Goal: Transaction & Acquisition: Obtain resource

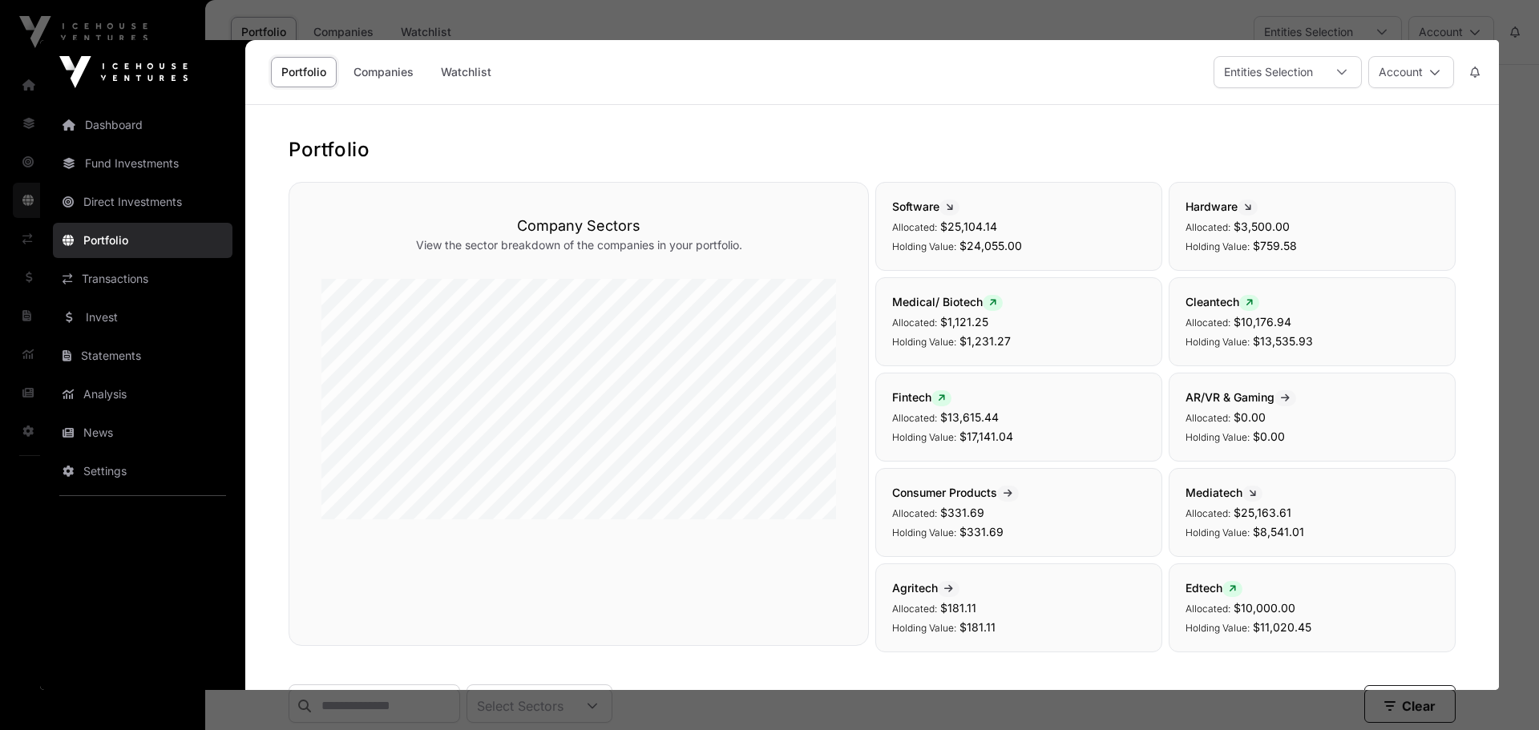
click at [1516, 123] on div at bounding box center [769, 365] width 1539 height 730
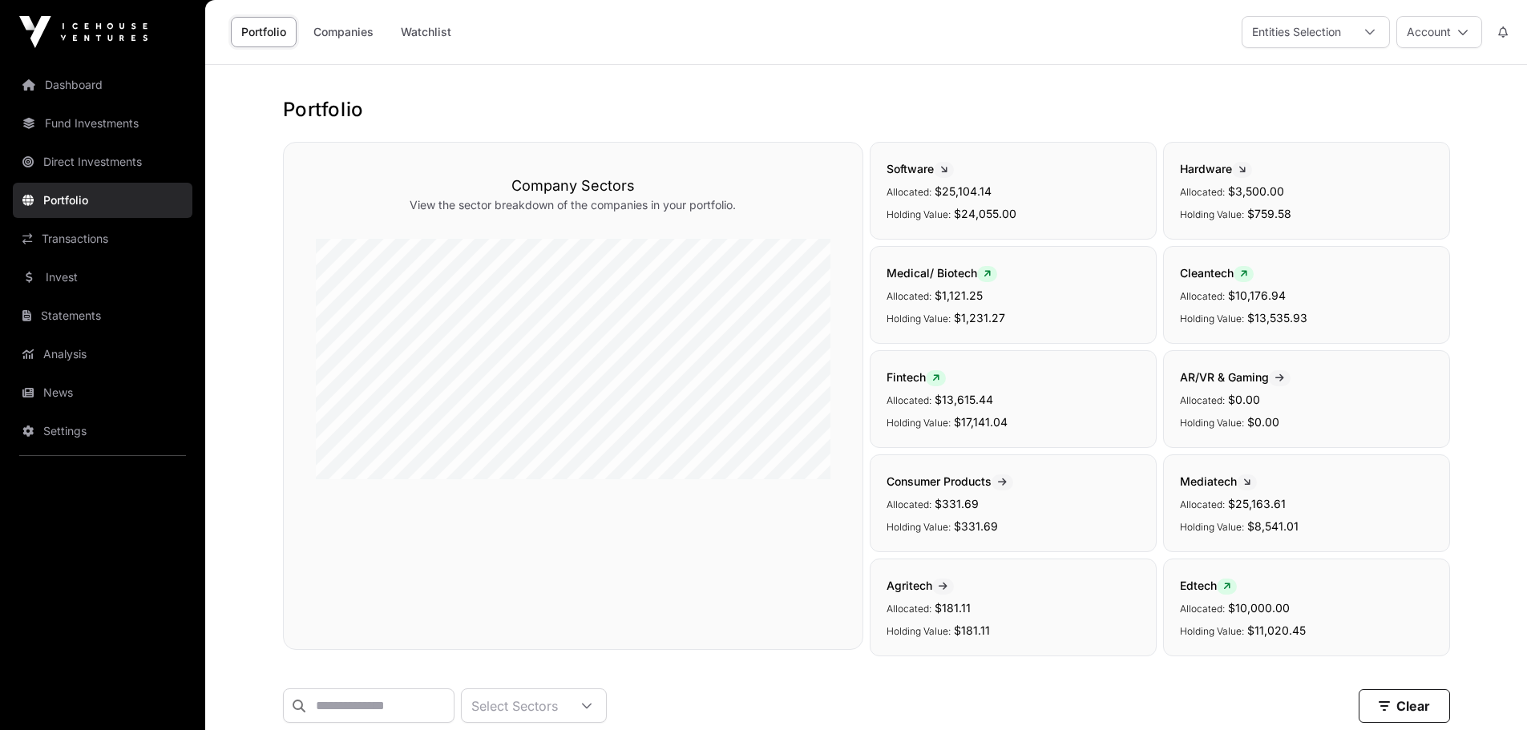
click at [915, 166] on span "Software" at bounding box center [920, 169] width 67 height 14
click at [947, 169] on icon at bounding box center [943, 170] width 7 height 10
click at [55, 201] on link "Portfolio" at bounding box center [103, 200] width 180 height 35
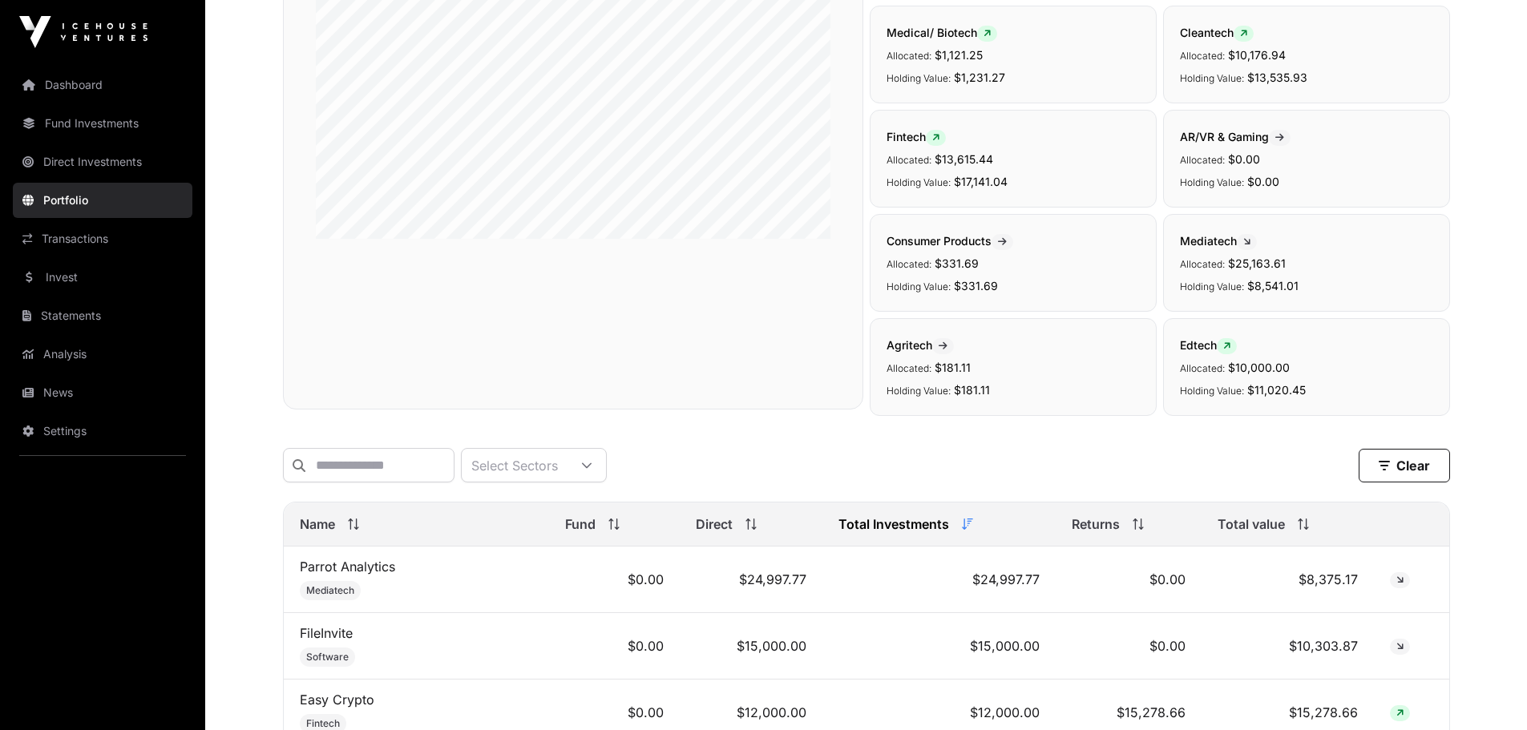
scroll to position [387, 0]
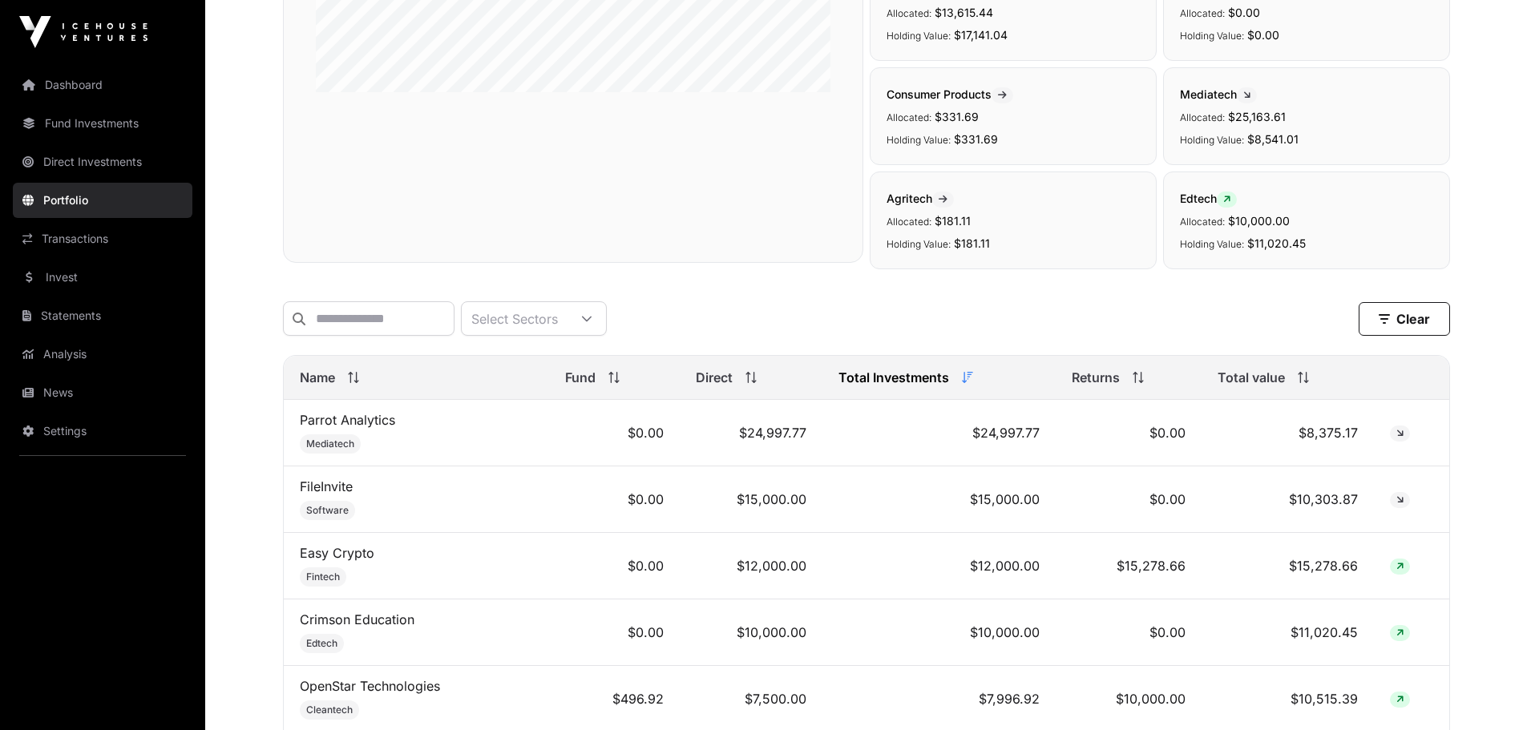
click at [927, 387] on span "Total Investments" at bounding box center [893, 377] width 111 height 19
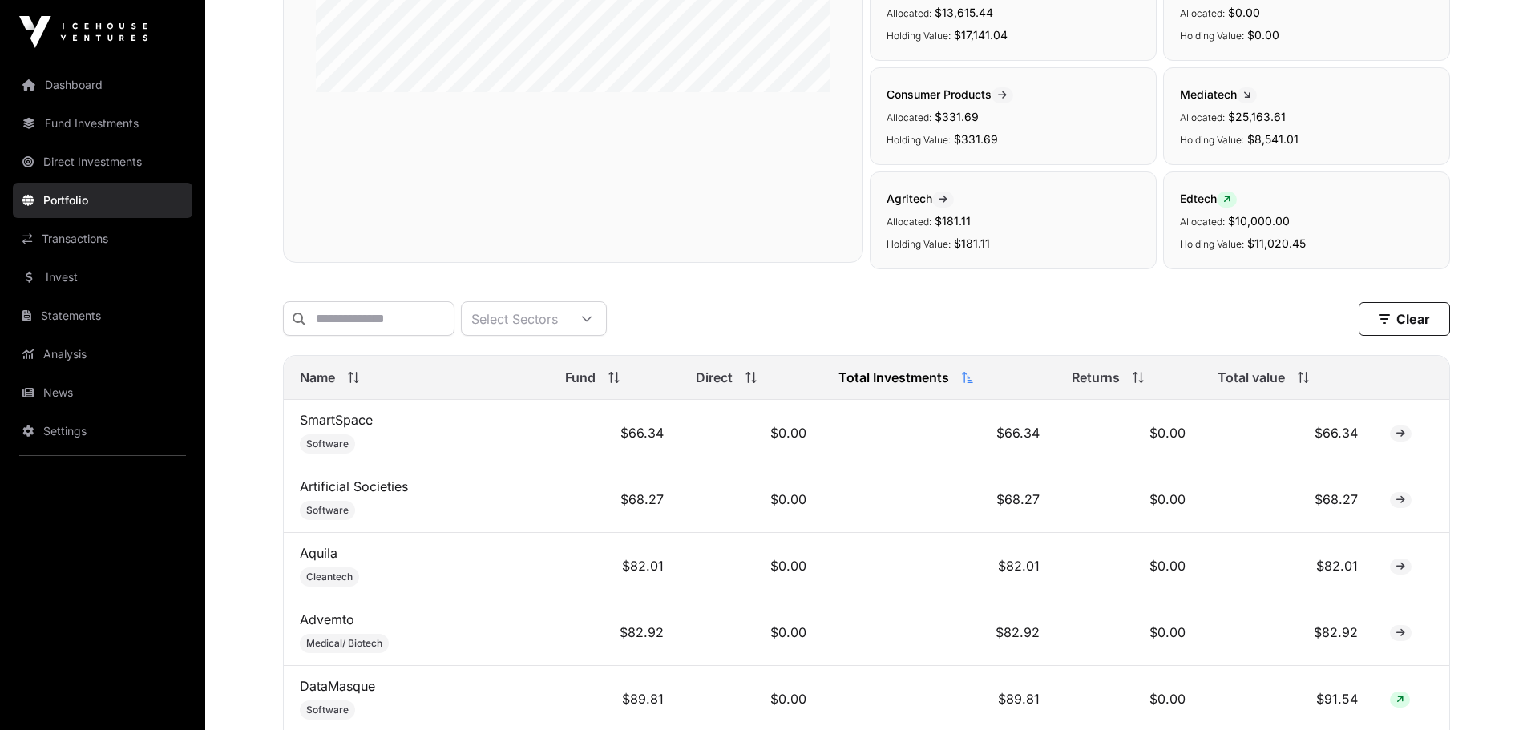
click at [927, 387] on span "Total Investments" at bounding box center [893, 377] width 111 height 19
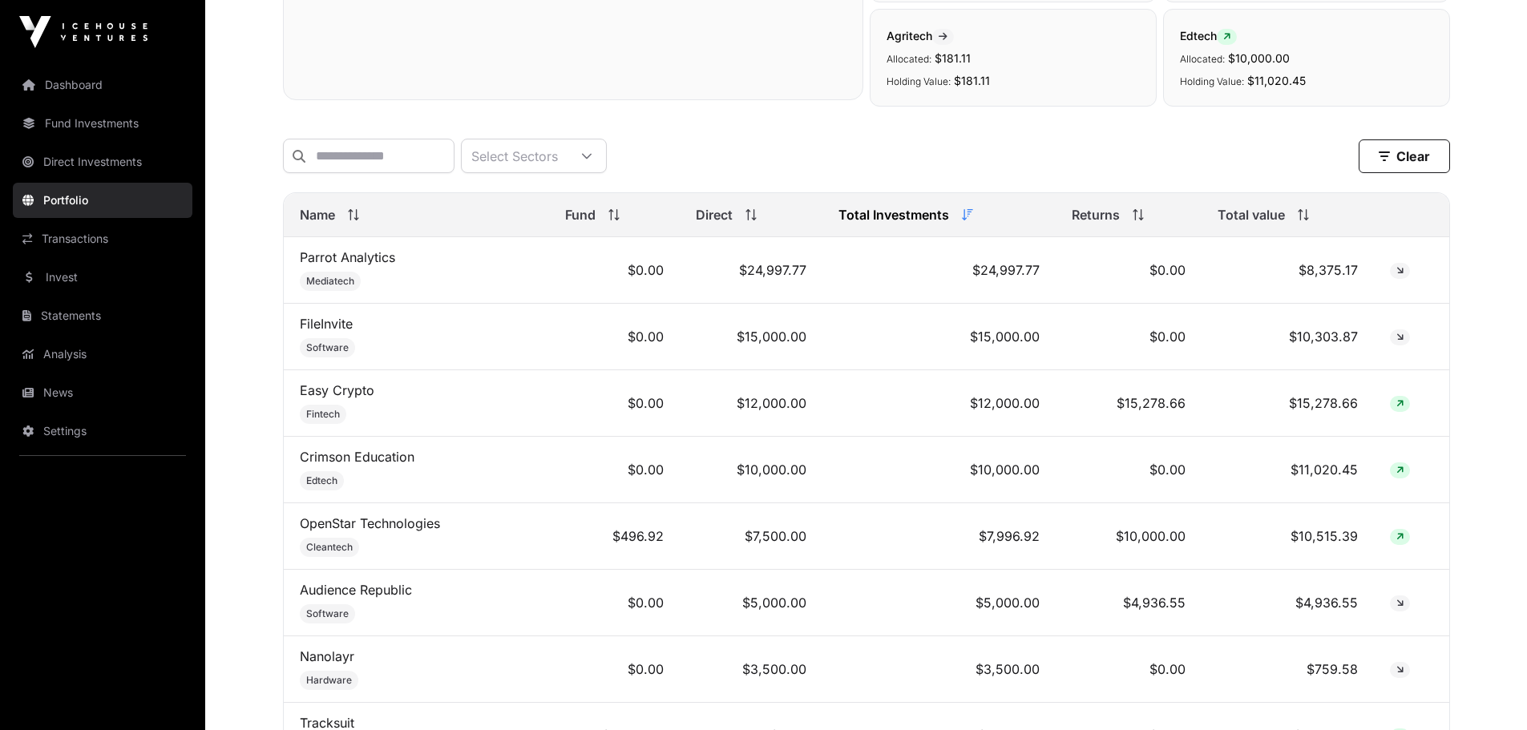
scroll to position [467, 0]
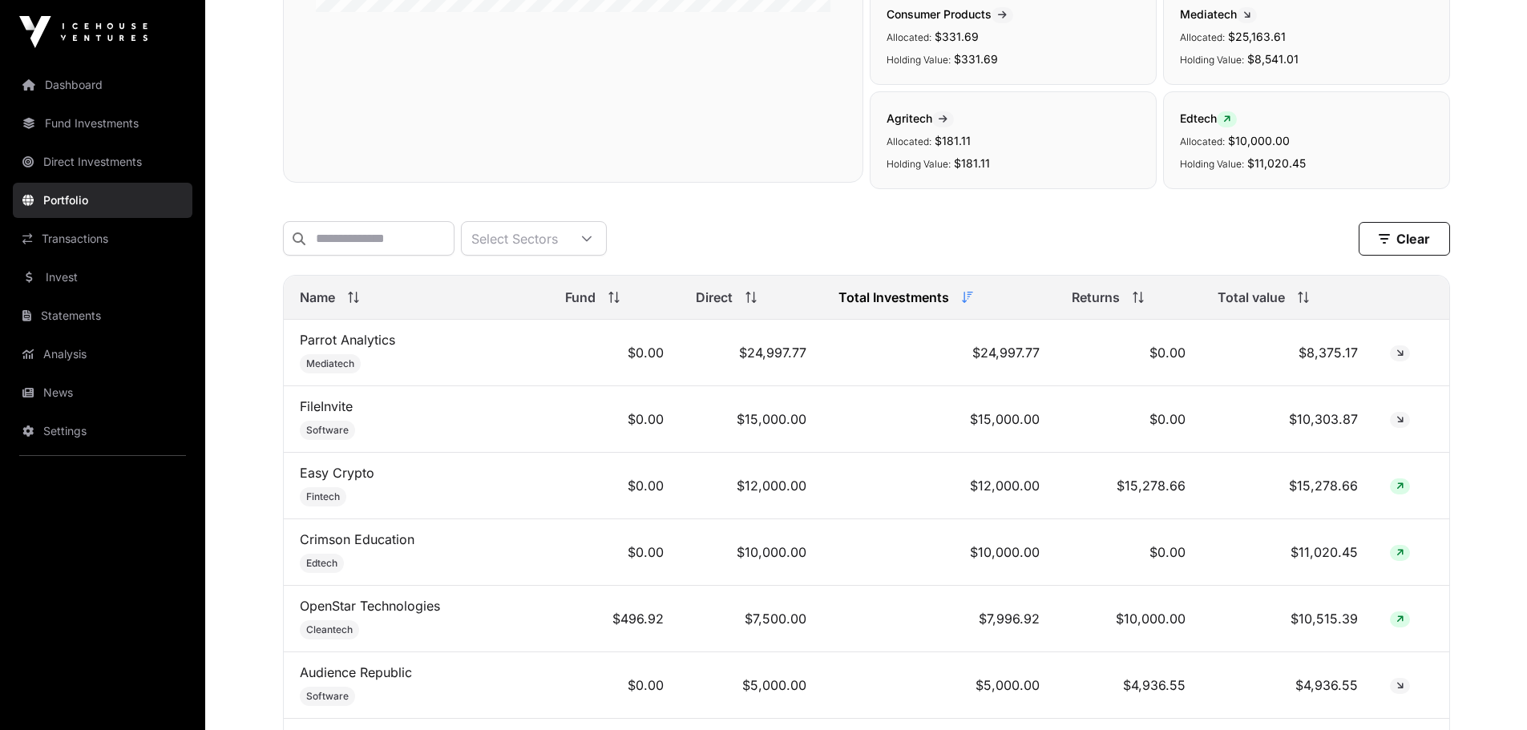
click at [314, 414] on link "FileInvite" at bounding box center [326, 406] width 53 height 16
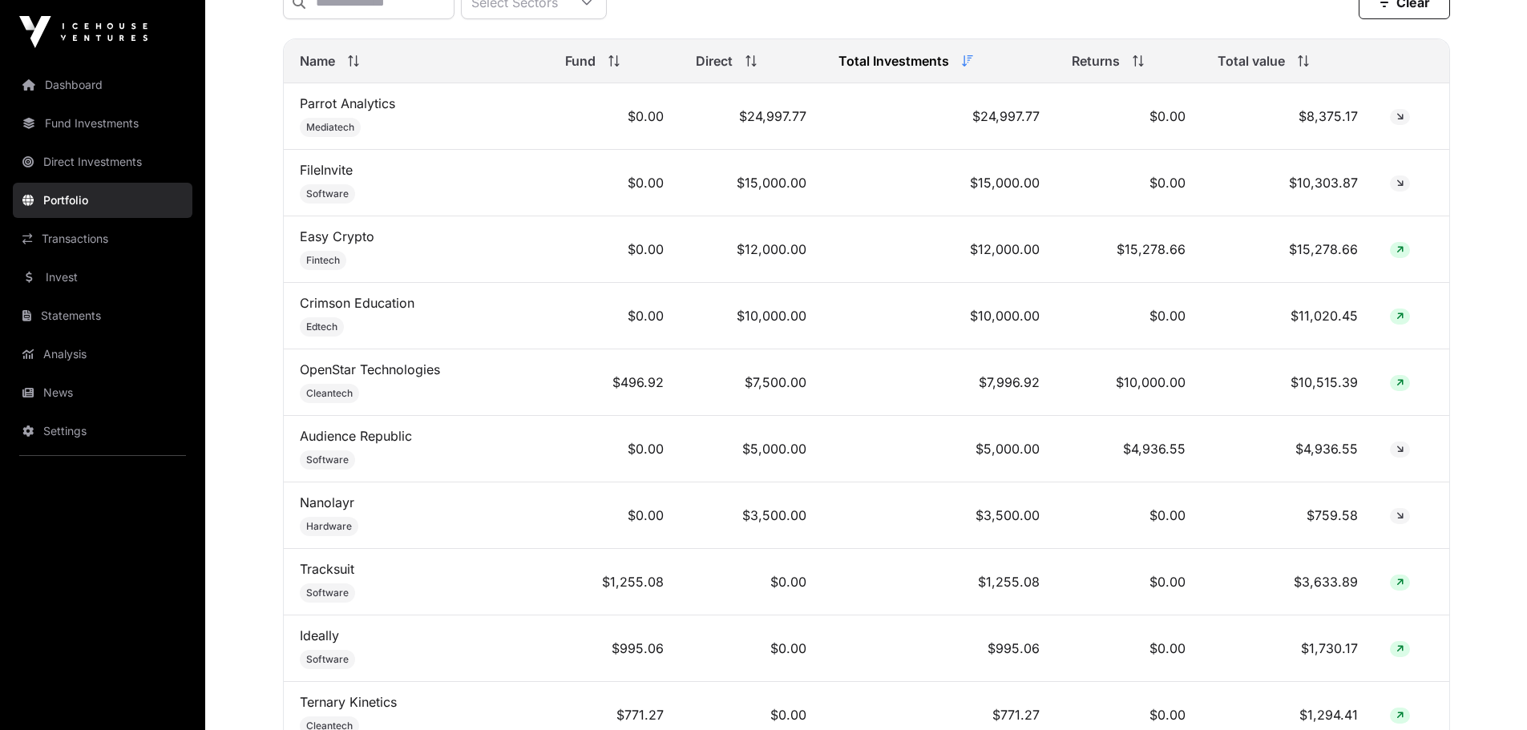
scroll to position [547, 0]
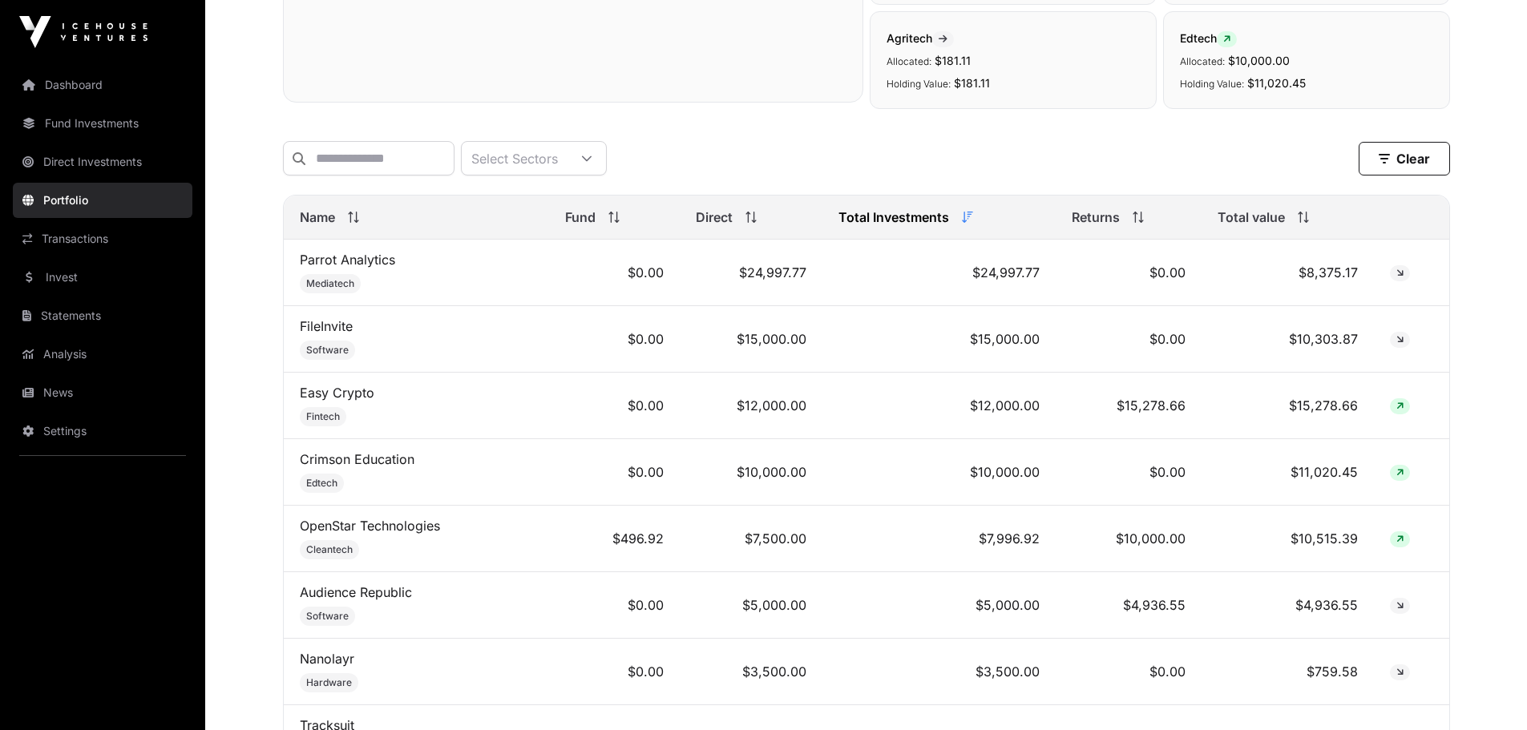
click at [327, 334] on link "FileInvite" at bounding box center [326, 326] width 53 height 16
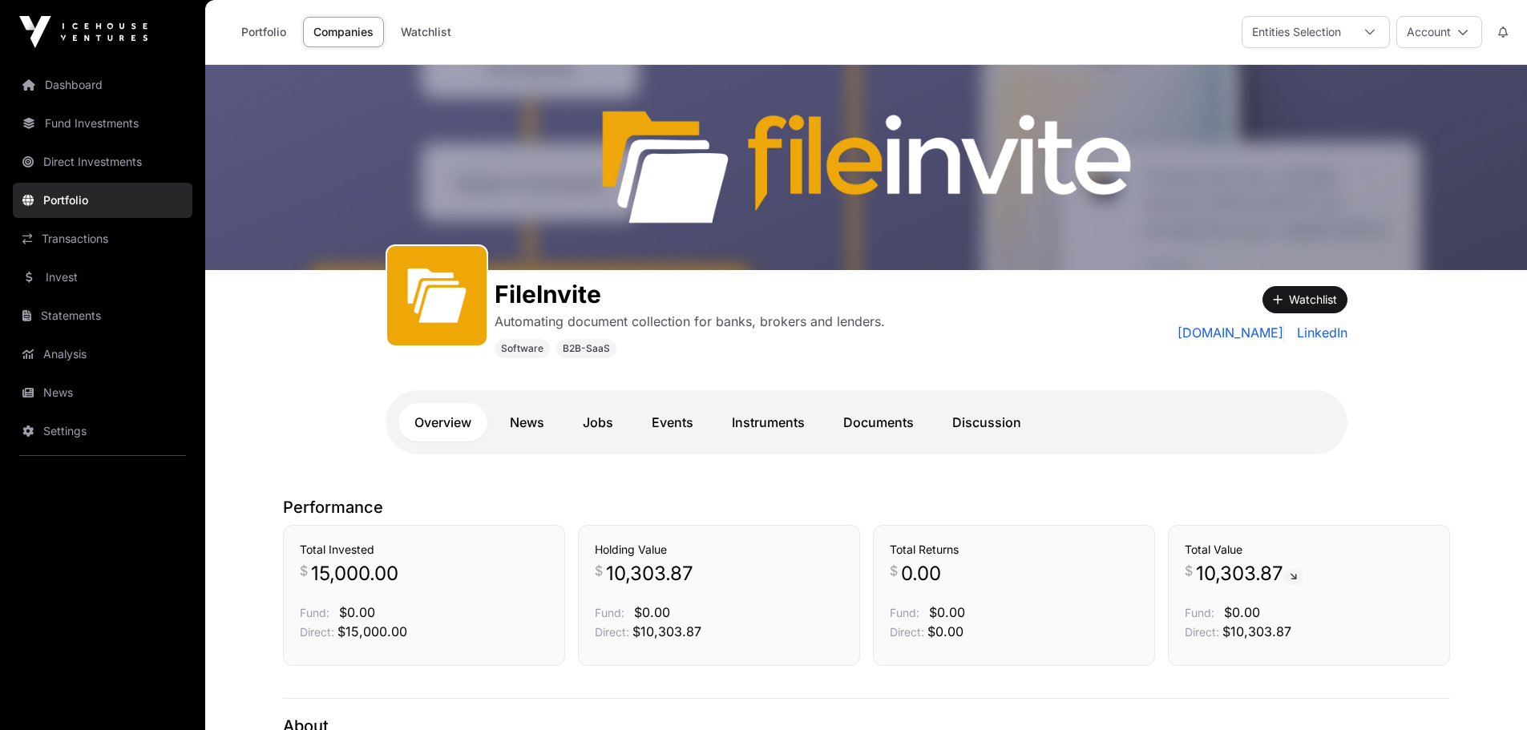
click at [886, 418] on link "Documents" at bounding box center [878, 422] width 103 height 38
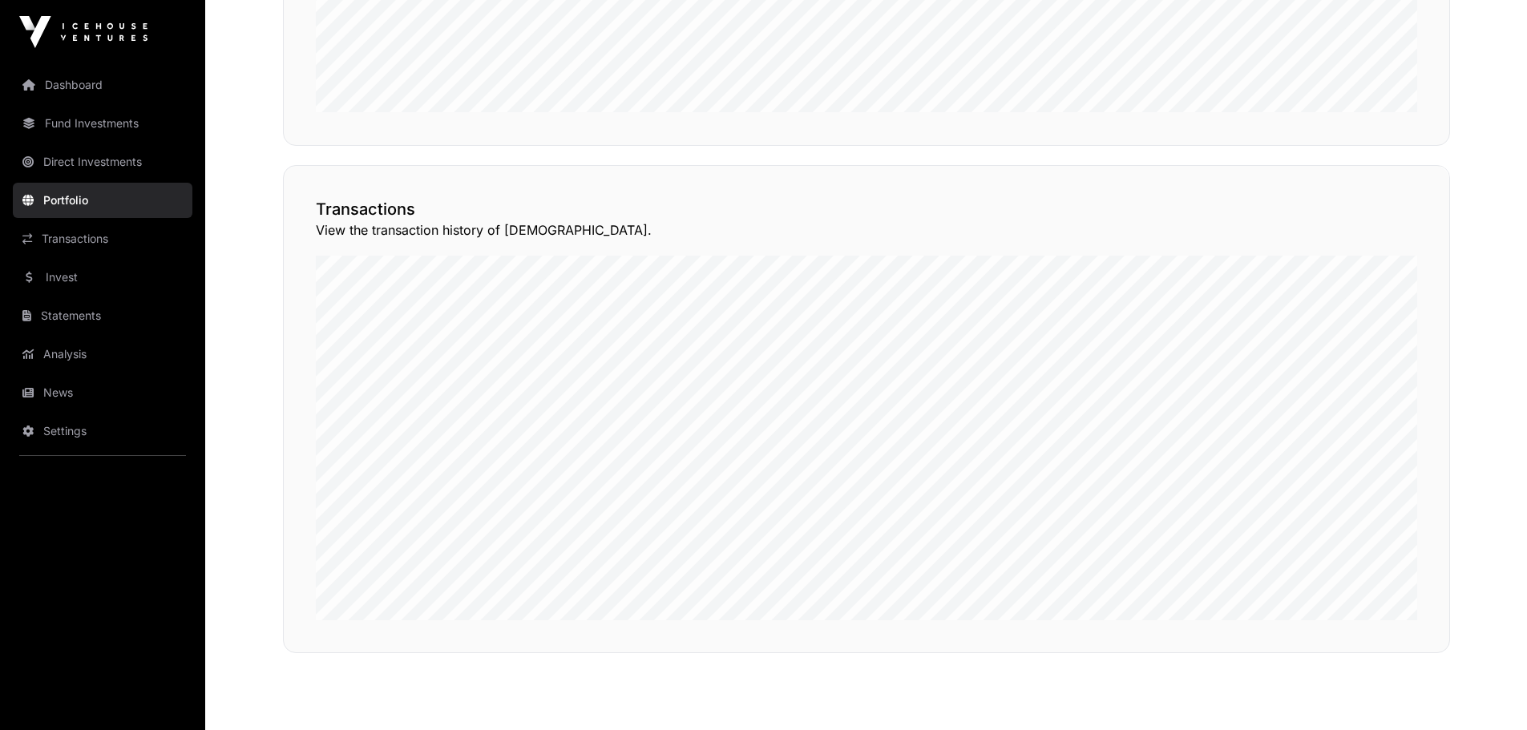
scroll to position [1117, 0]
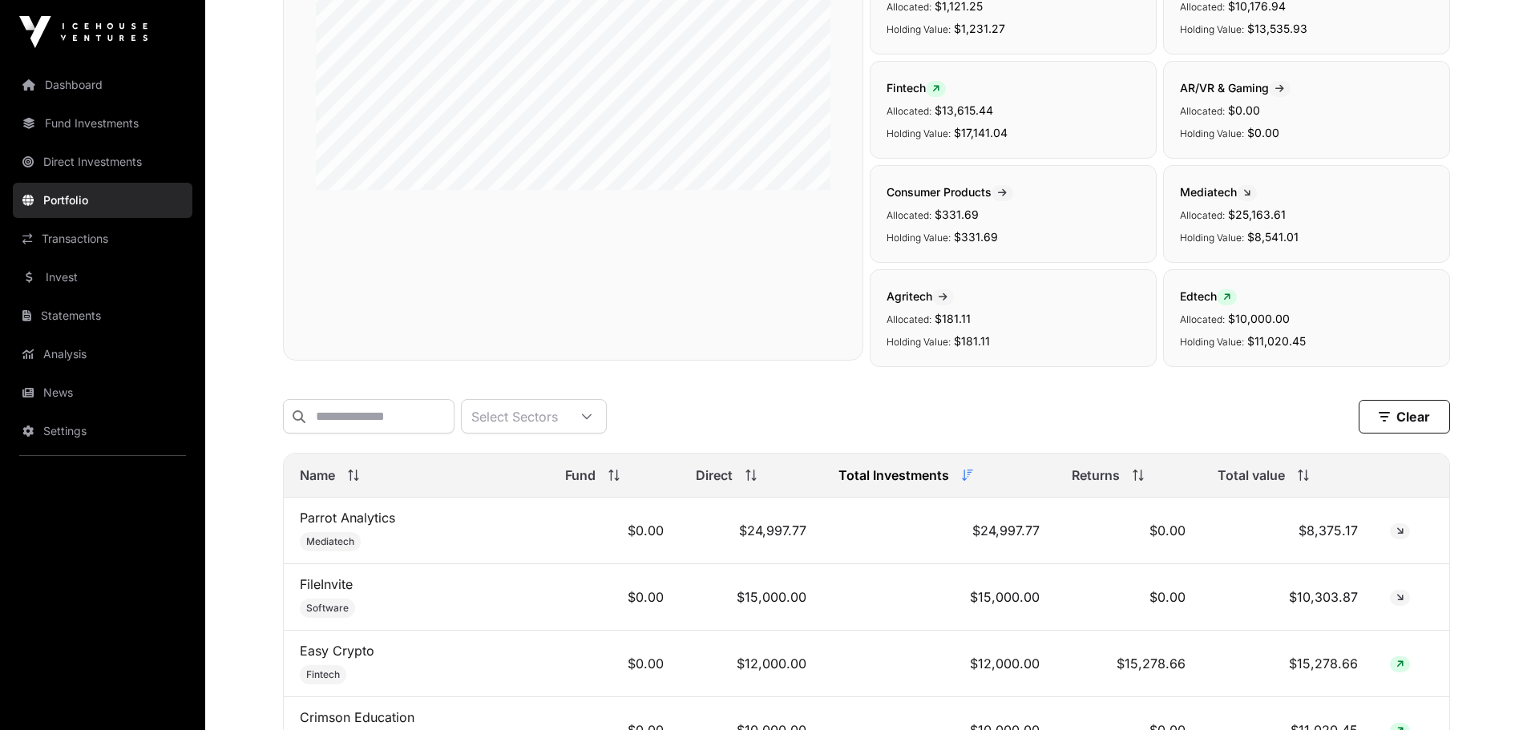
scroll to position [641, 0]
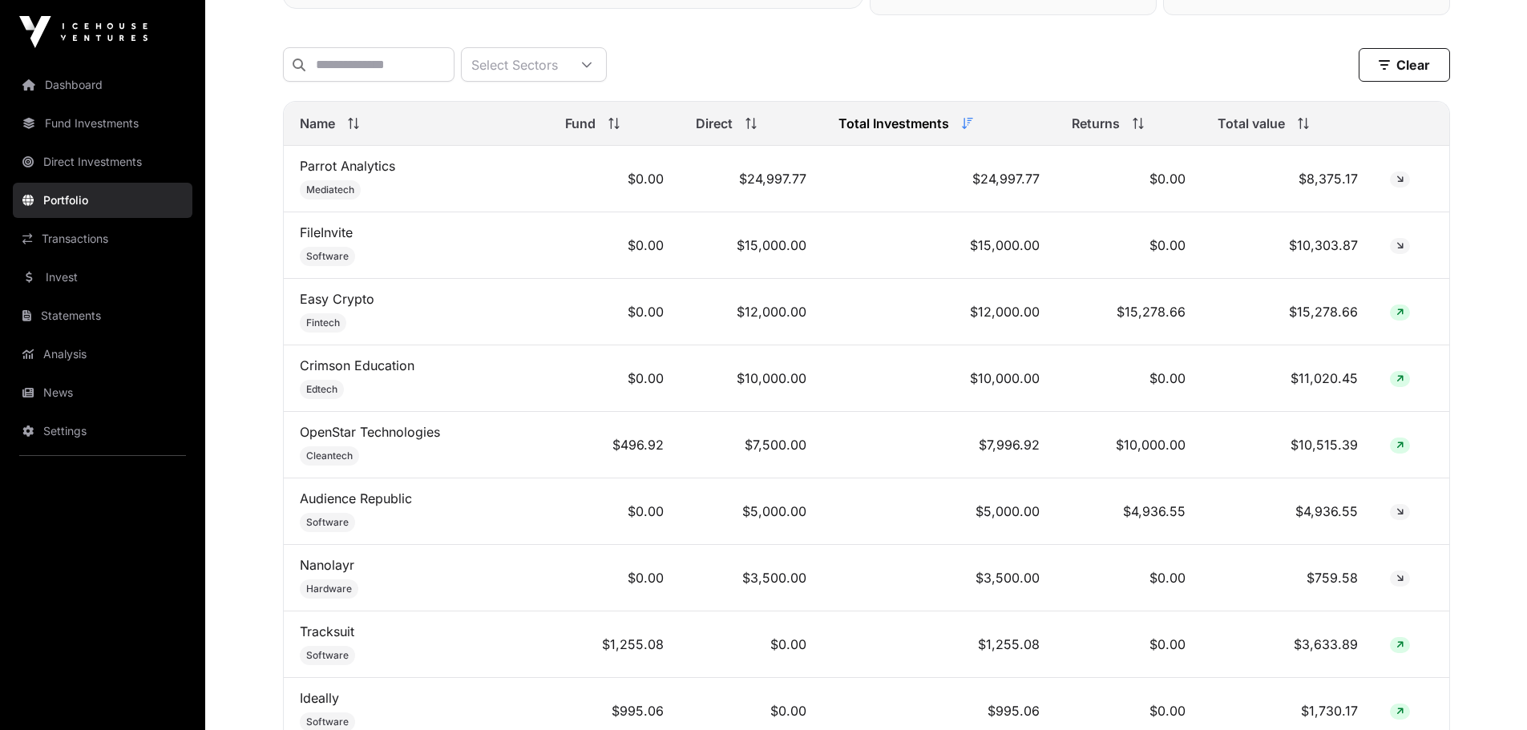
click at [100, 158] on link "Direct Investments" at bounding box center [103, 161] width 180 height 35
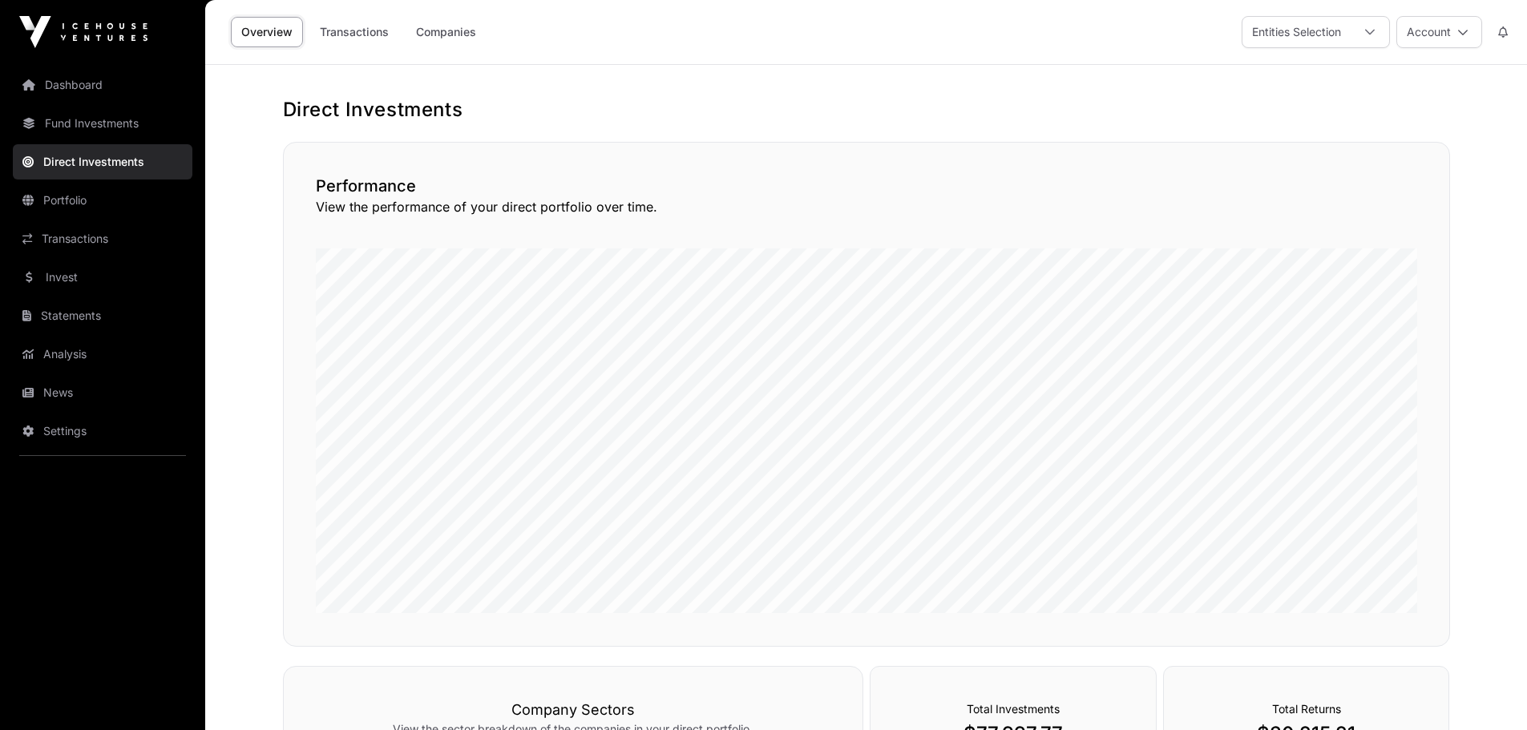
click at [341, 31] on link "Transactions" at bounding box center [354, 32] width 90 height 30
click at [442, 29] on link "Companies" at bounding box center [446, 32] width 81 height 30
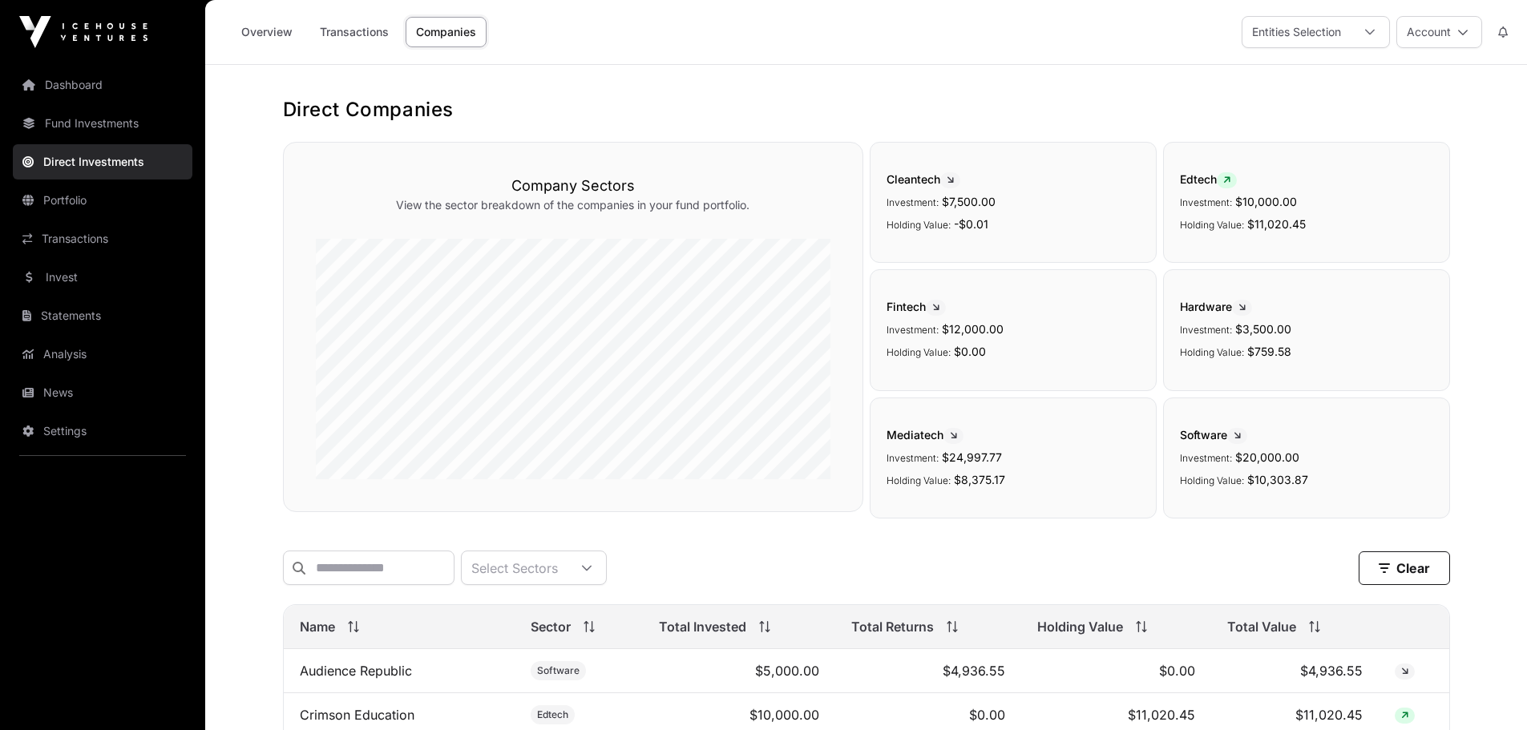
scroll to position [374, 0]
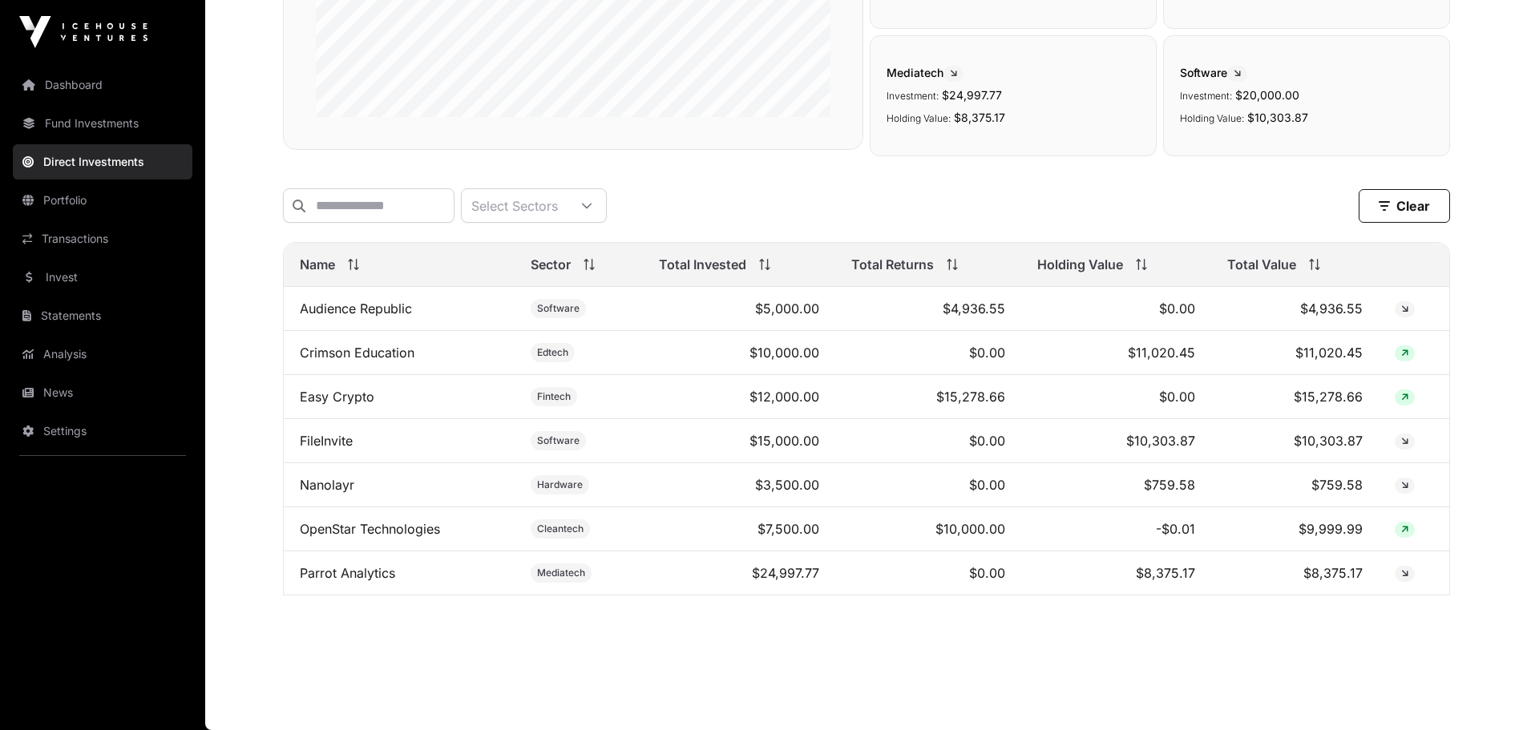
click at [94, 274] on link "Invest" at bounding box center [103, 277] width 180 height 35
click at [95, 239] on link "Transactions" at bounding box center [103, 238] width 180 height 35
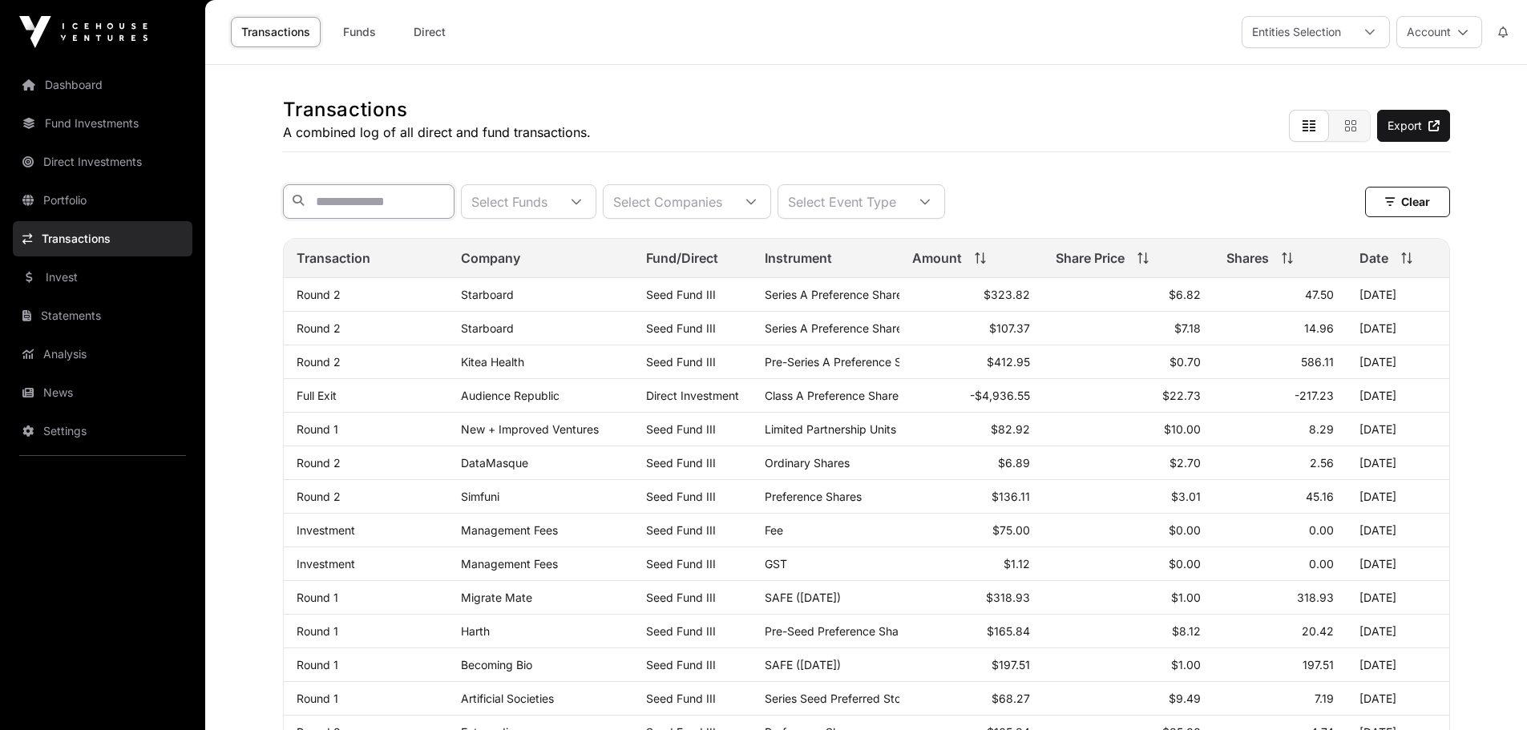
click at [429, 199] on input "text" at bounding box center [369, 201] width 172 height 34
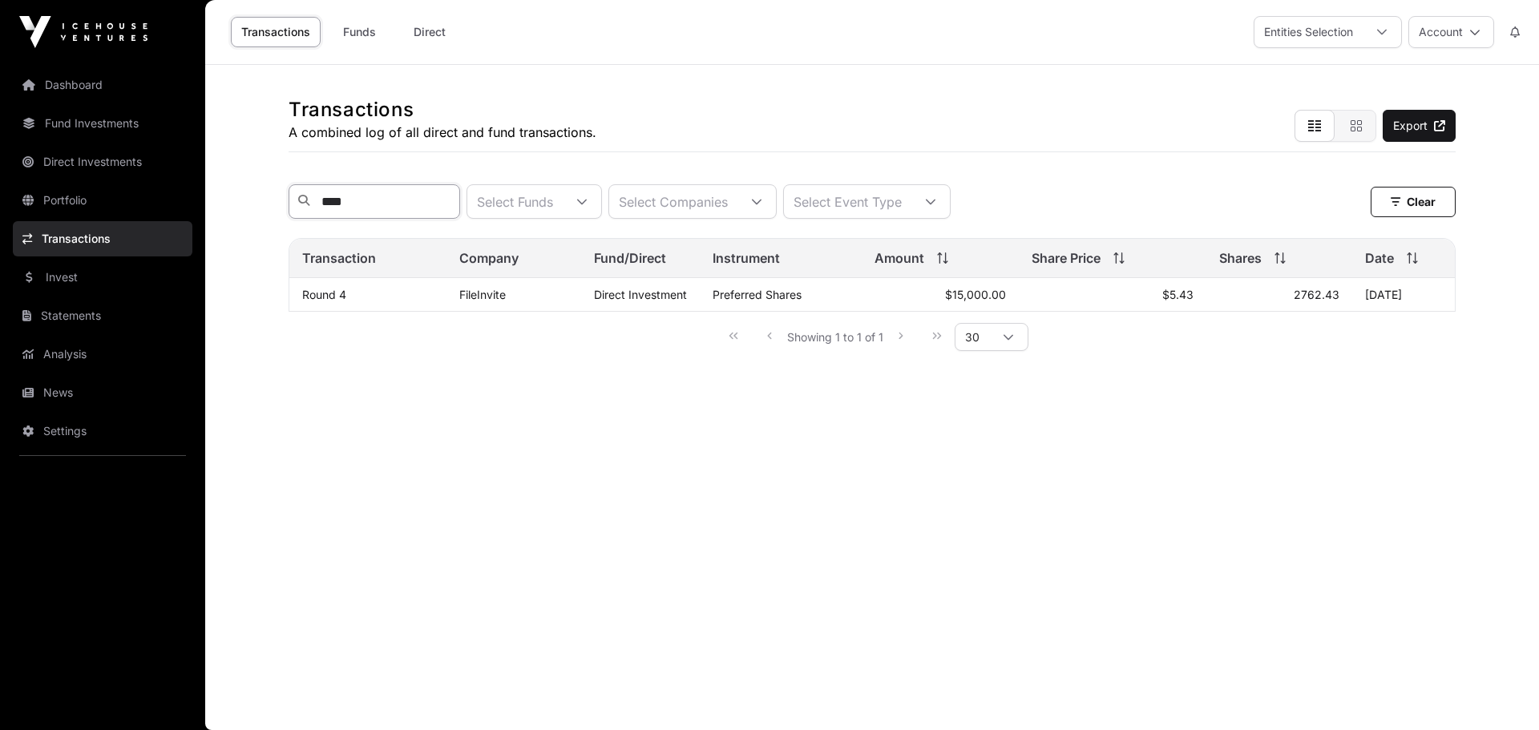
type input "****"
click at [838, 305] on td "Preferred Shares" at bounding box center [781, 295] width 162 height 34
drag, startPoint x: 1240, startPoint y: 304, endPoint x: 961, endPoint y: 298, distance: 279.0
click at [964, 298] on tr "Round 4 FileInvite Direct Investment Preferred Shares $15,000.00 $5.43 2762.43 …" at bounding box center [871, 295] width 1165 height 34
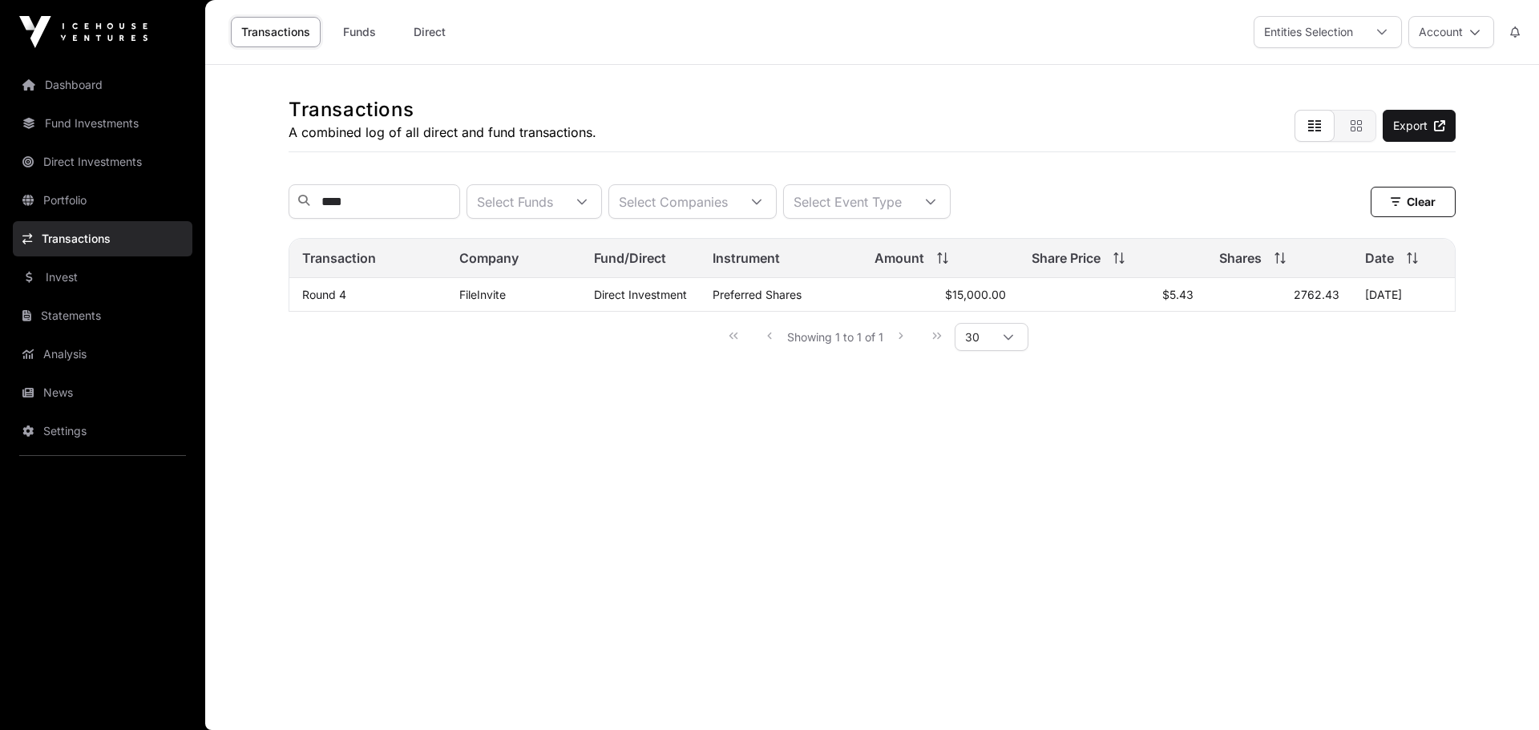
click at [948, 298] on td "$15,000.00" at bounding box center [940, 295] width 157 height 34
drag, startPoint x: 571, startPoint y: 302, endPoint x: 793, endPoint y: 304, distance: 222.0
click at [793, 304] on tr "Round 4 FileInvite Direct Investment Preferred Shares $15,000.00 $5.43 2762.43 …" at bounding box center [871, 295] width 1165 height 34
click at [793, 301] on span "Preferred Shares" at bounding box center [757, 295] width 89 height 14
click at [321, 312] on td "Round 4" at bounding box center [367, 295] width 157 height 34
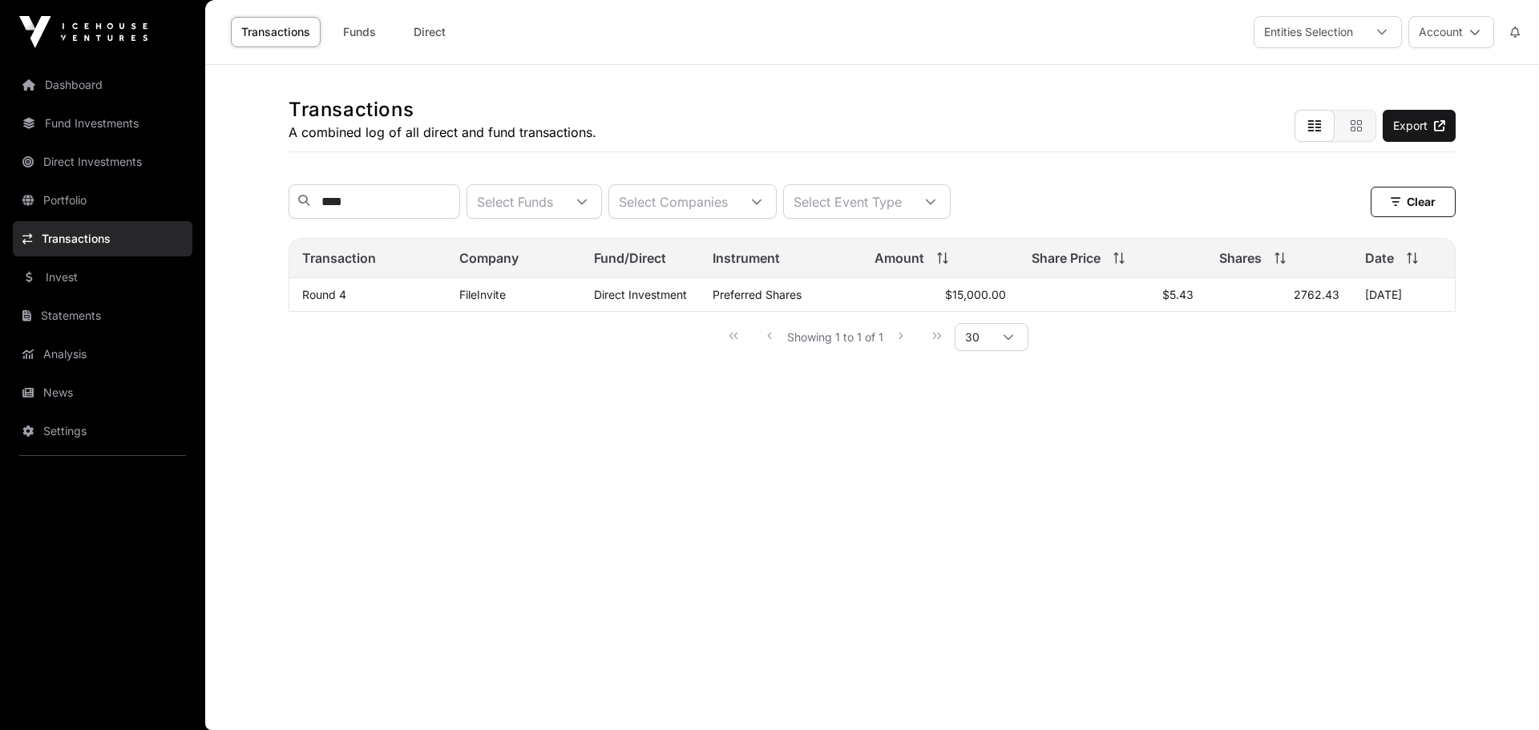
click at [323, 301] on link "Round 4" at bounding box center [324, 295] width 44 height 14
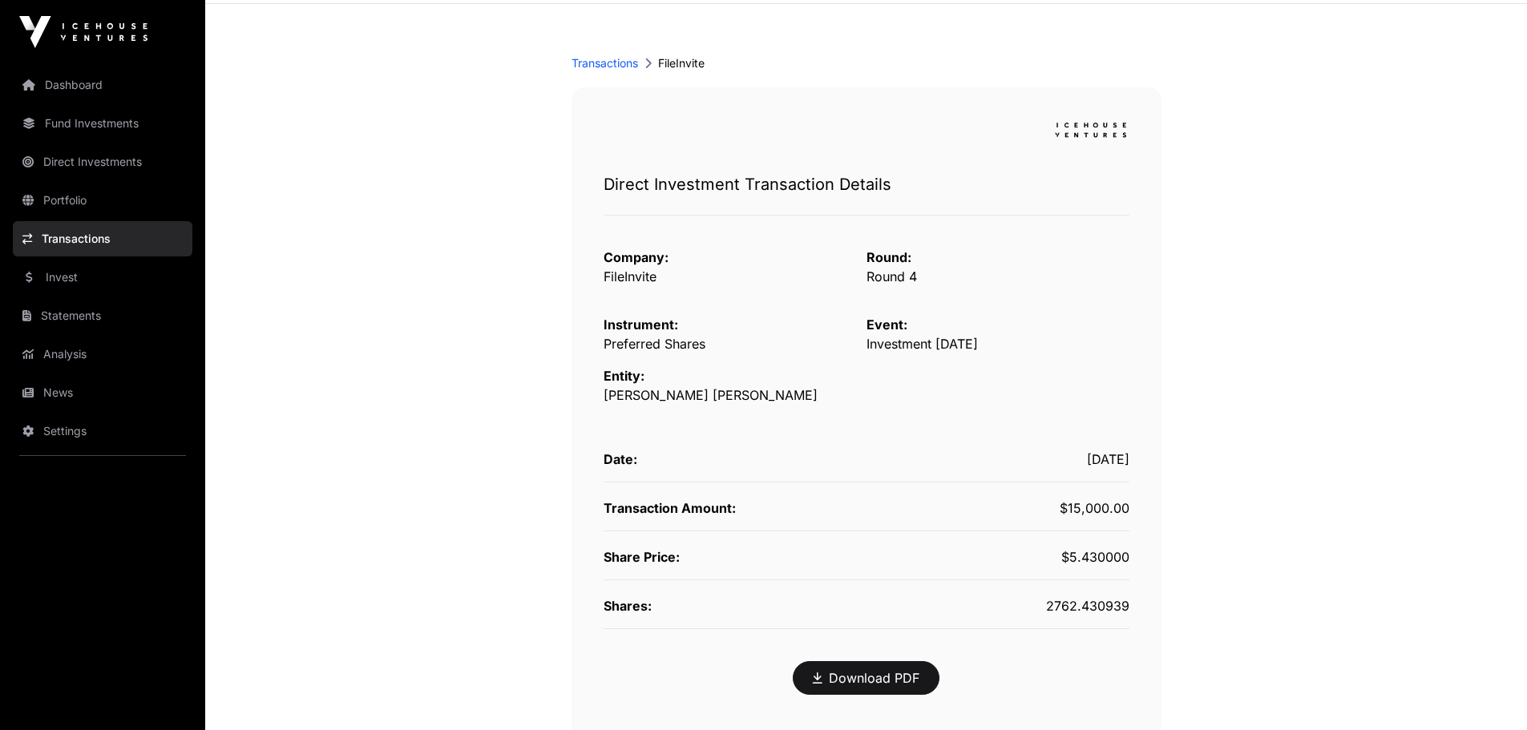
scroll to position [202, 0]
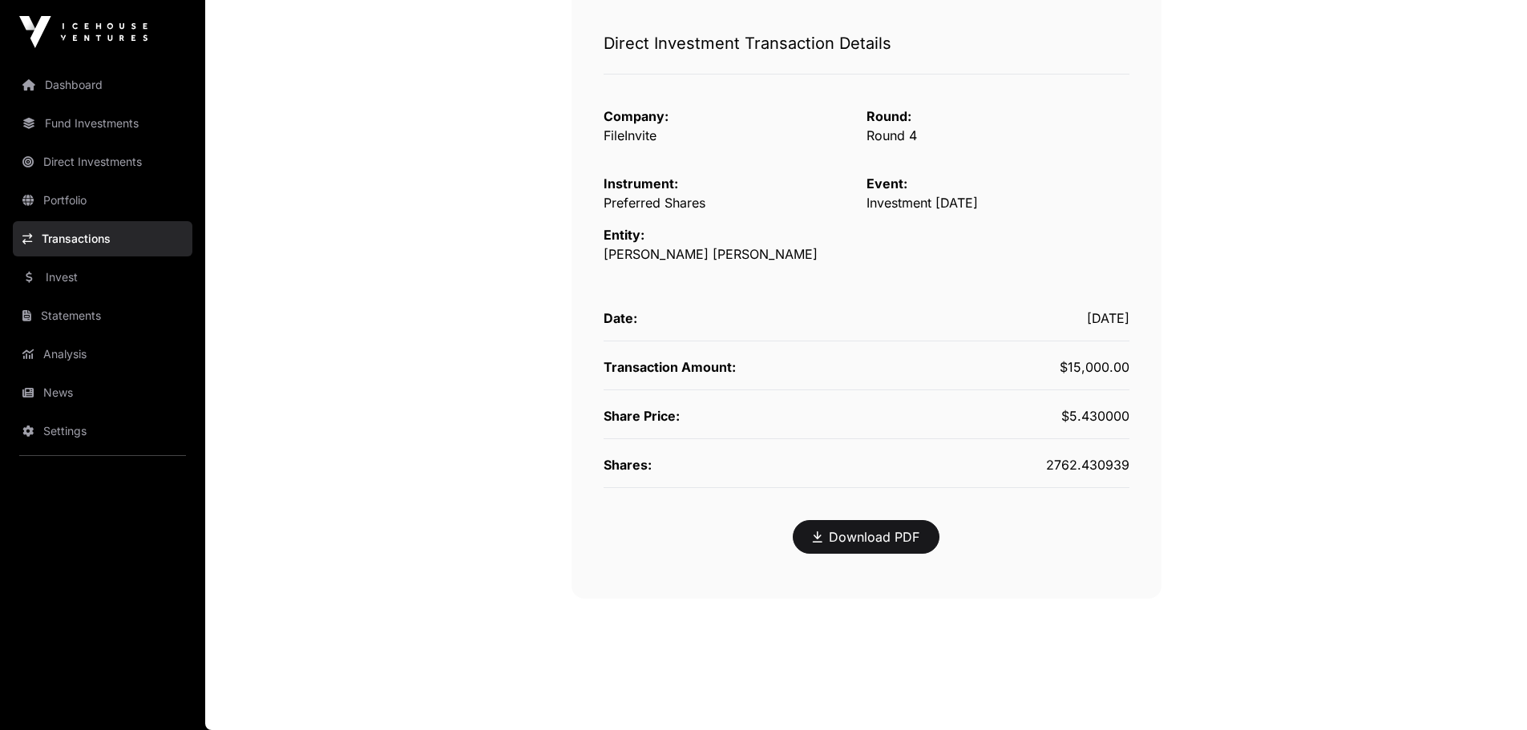
click at [898, 531] on link "Download PDF" at bounding box center [866, 536] width 107 height 19
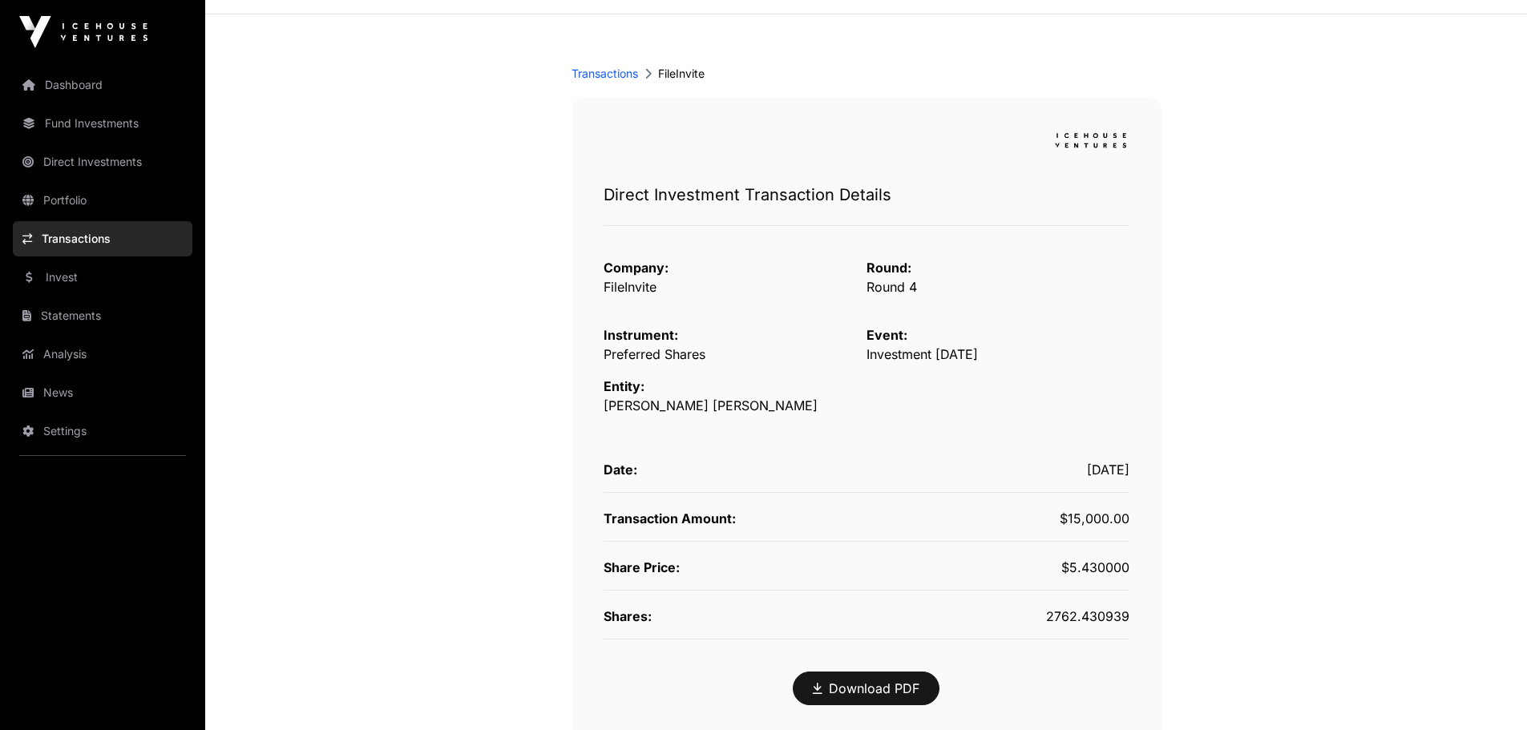
scroll to position [42, 0]
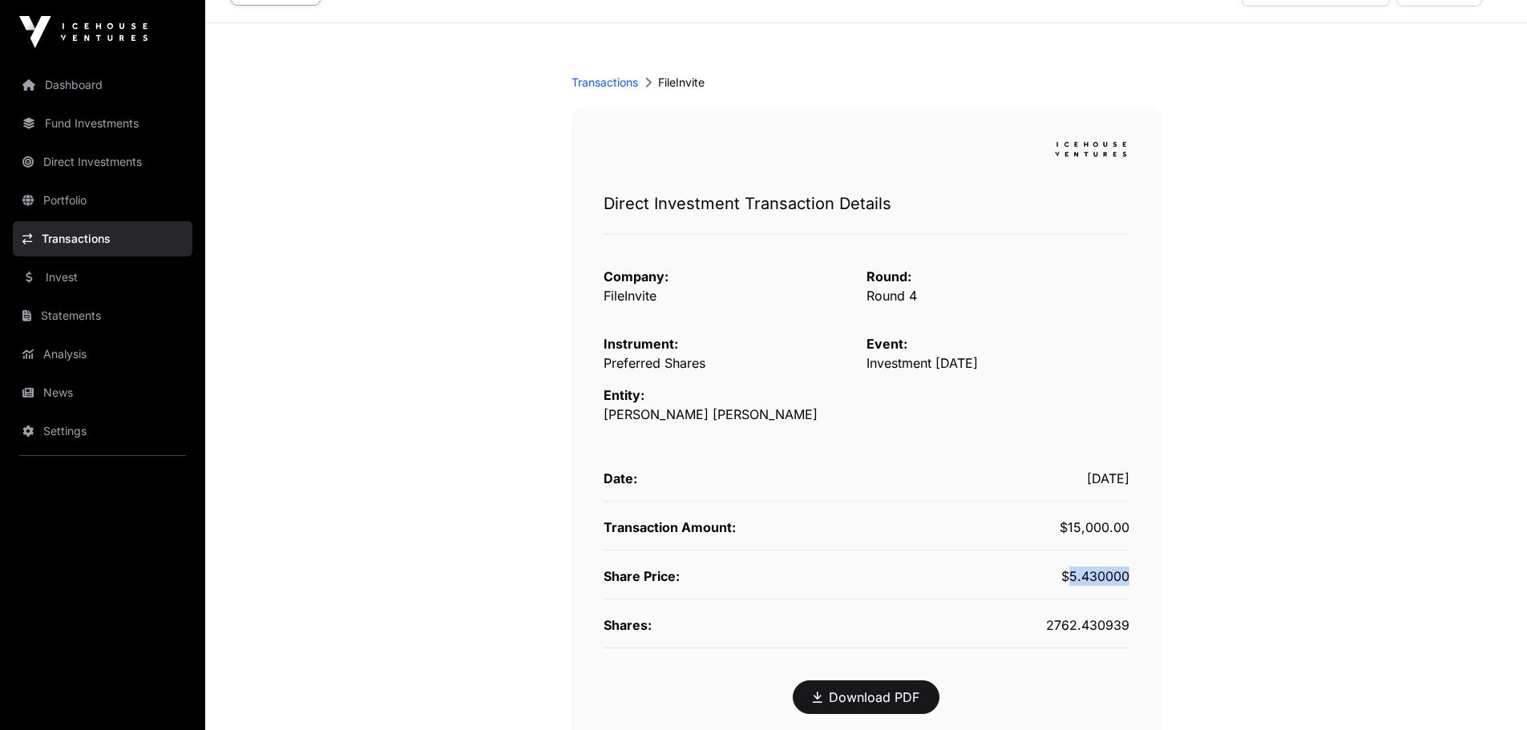
drag, startPoint x: 1068, startPoint y: 574, endPoint x: 1153, endPoint y: 585, distance: 86.5
click at [1153, 585] on div "Direct Investment Transaction Details Company: FileInvite Round: Round 4 Instru…" at bounding box center [867, 433] width 590 height 652
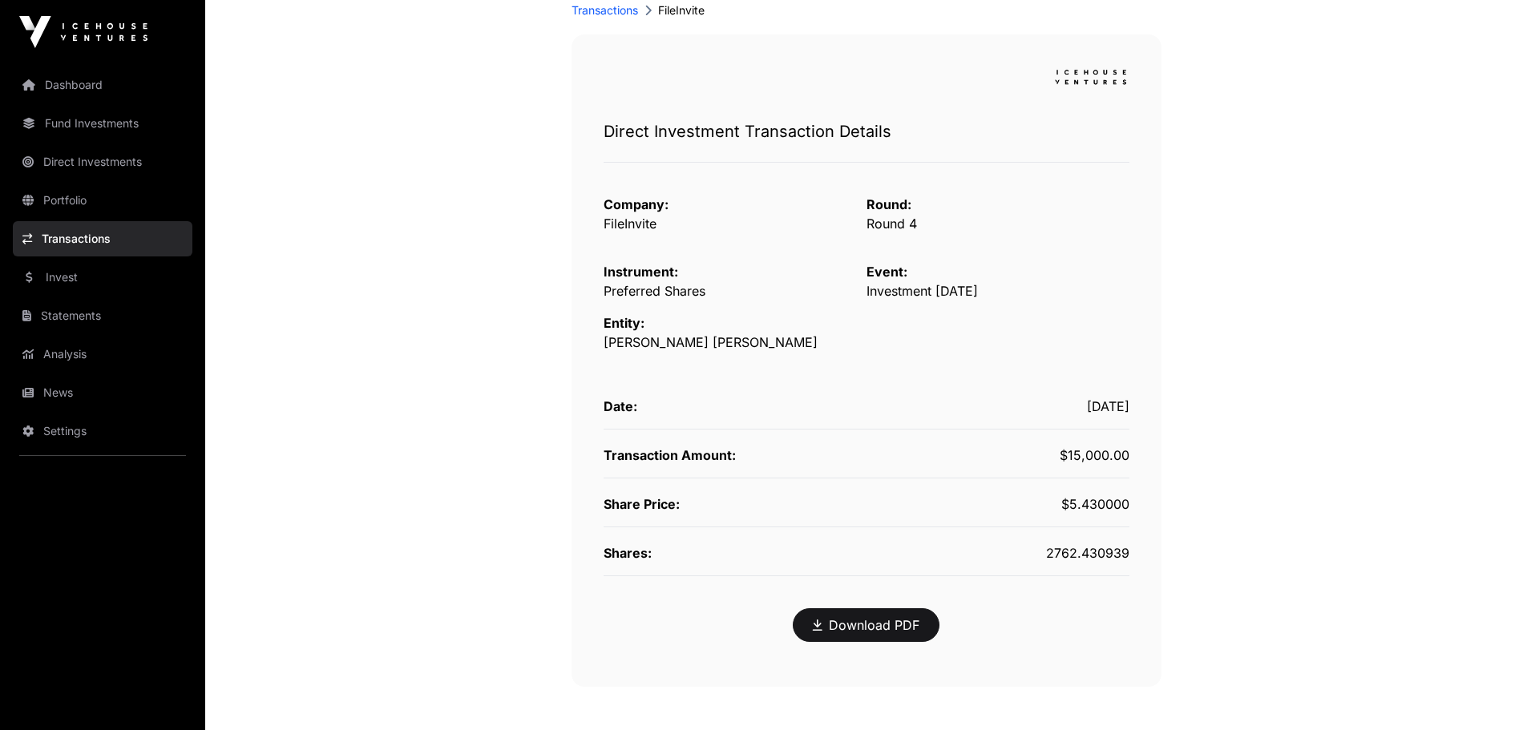
scroll to position [202, 0]
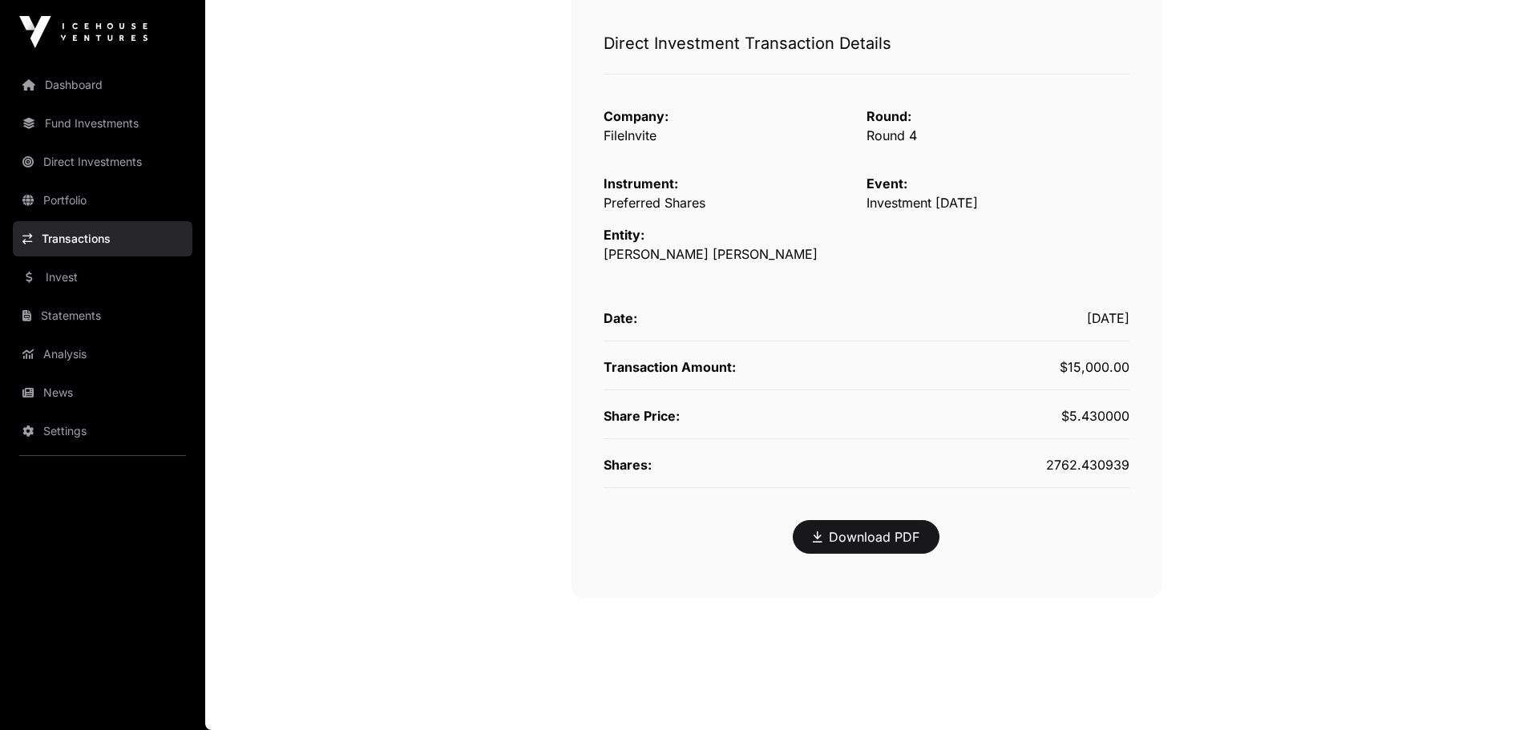
click at [62, 244] on link "Transactions" at bounding box center [103, 238] width 180 height 35
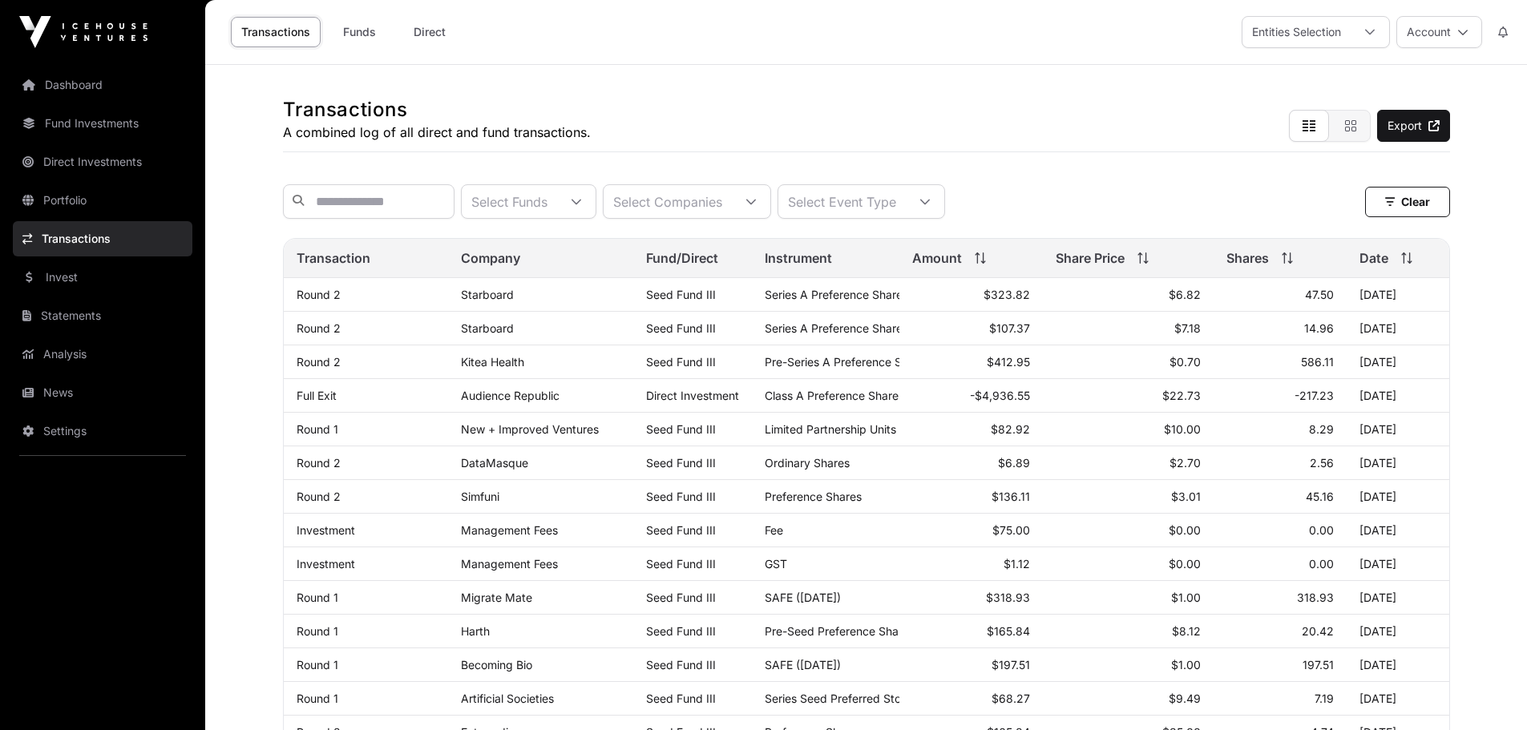
click at [911, 115] on div "Transactions A combined log of all direct and fund transactions. Export" at bounding box center [866, 108] width 1167 height 87
drag, startPoint x: 632, startPoint y: 135, endPoint x: 204, endPoint y: 92, distance: 429.3
click at [204, 92] on div "Dashboard Fund Investments Direct Investments Portfolio Transactions Invest Sta…" at bounding box center [763, 736] width 1527 height 1472
click at [321, 98] on h1 "Transactions" at bounding box center [437, 110] width 308 height 26
